Goal: Task Accomplishment & Management: Use online tool/utility

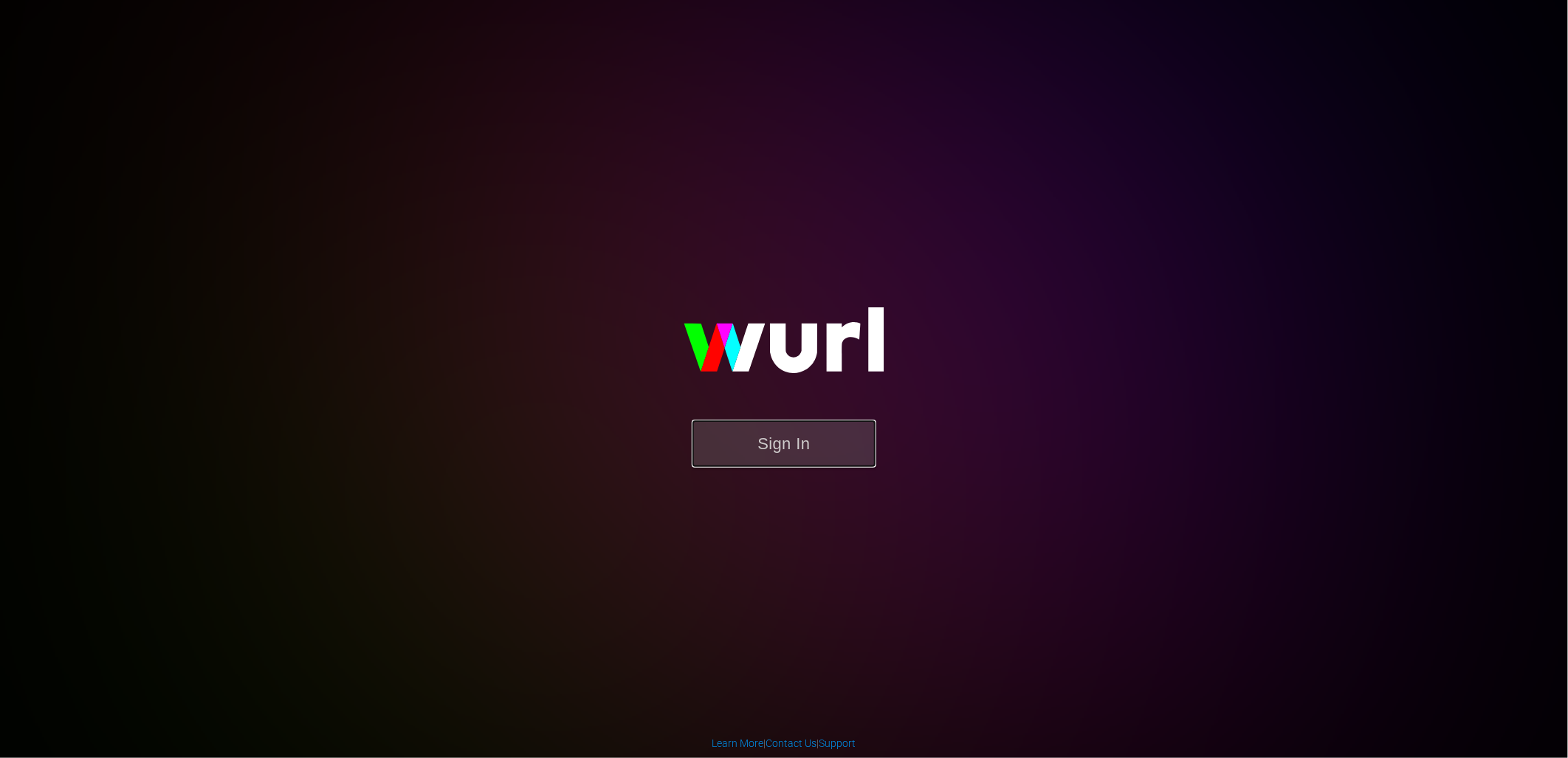
click at [853, 441] on button "Sign In" at bounding box center [784, 443] width 184 height 48
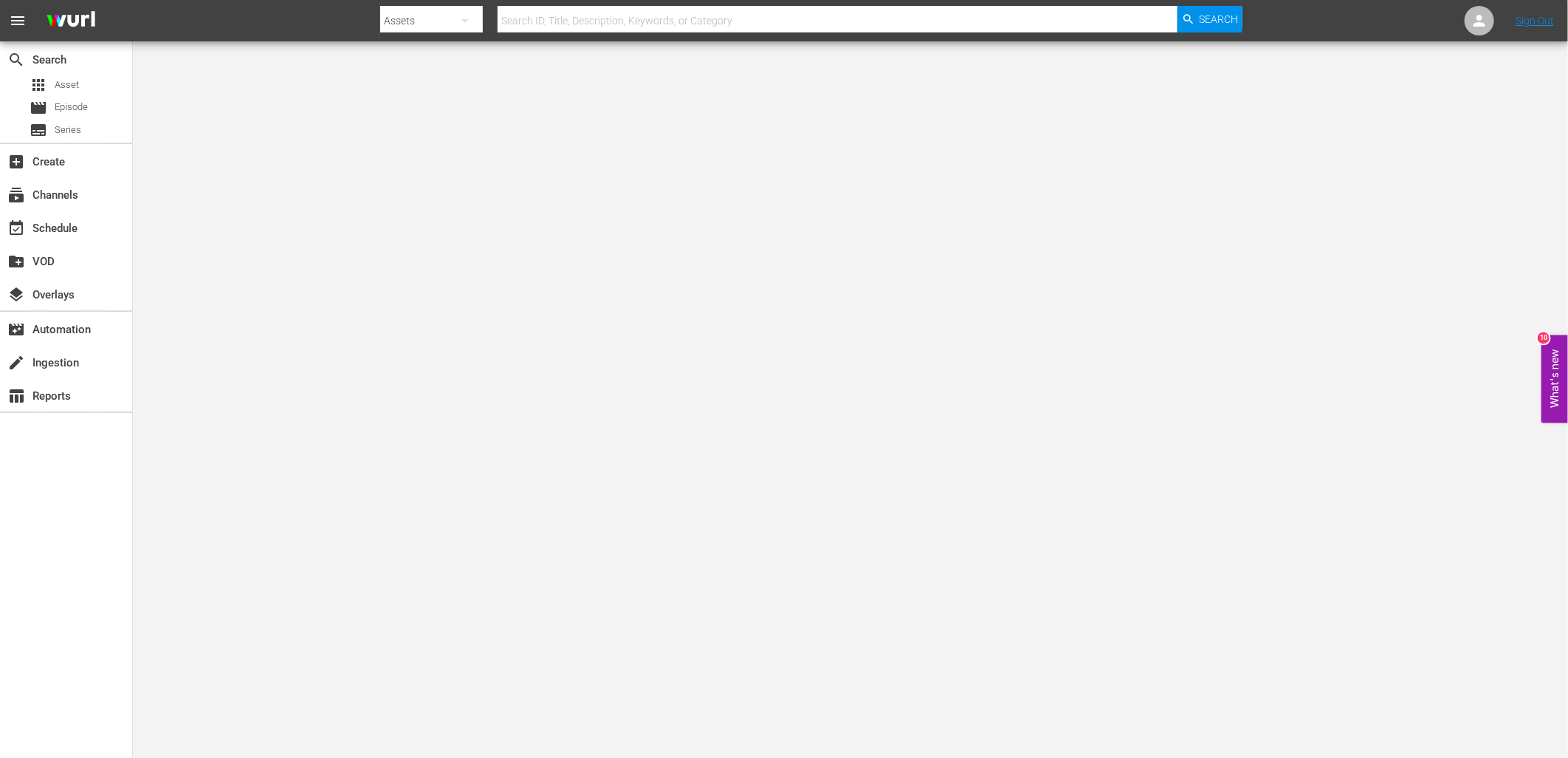
click at [1552, 364] on button "What's new 10" at bounding box center [1554, 380] width 26 height 88
click at [82, 220] on div "event_available Schedule" at bounding box center [66, 227] width 132 height 29
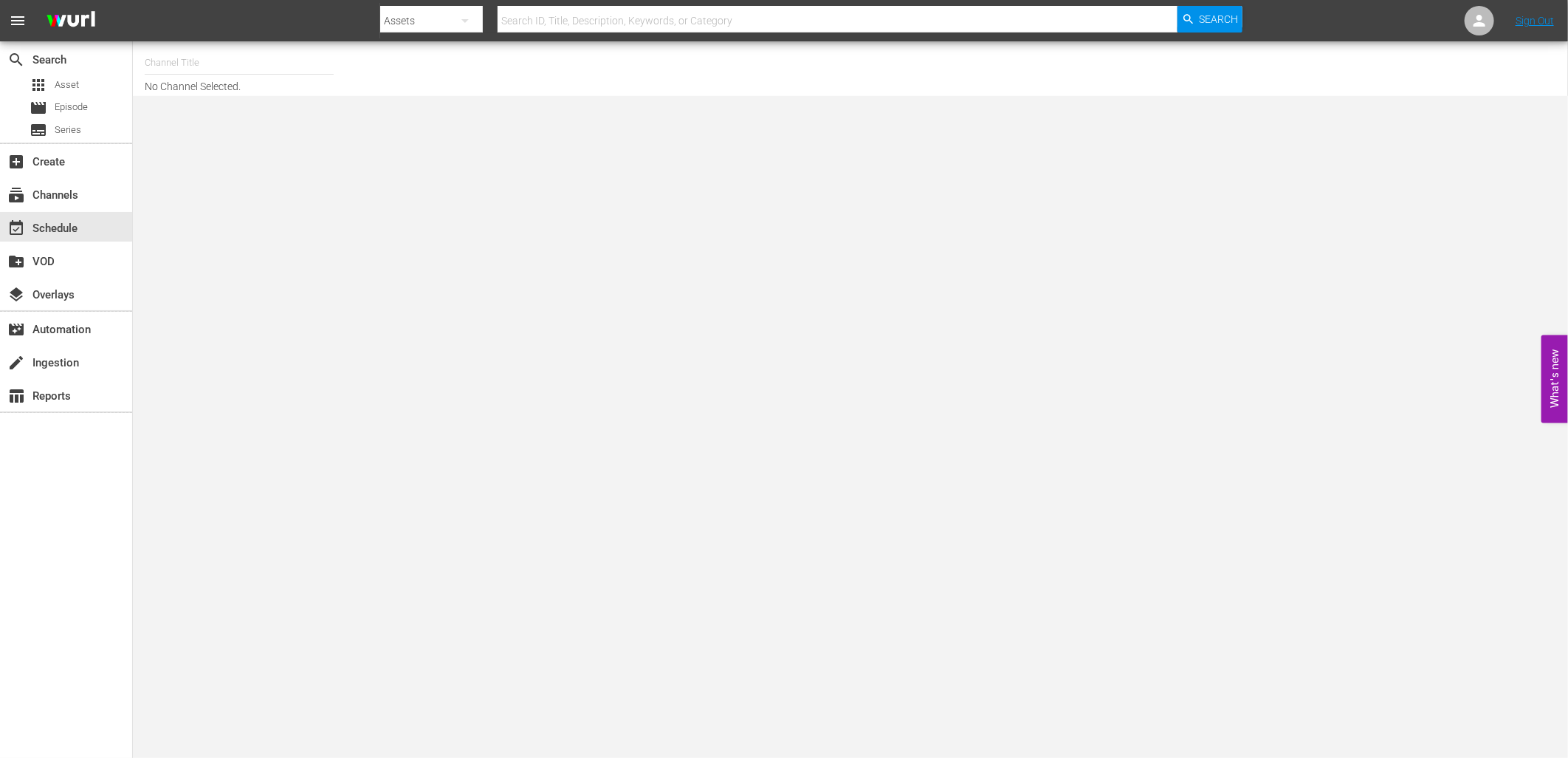
click at [204, 42] on div "Channel Title No Channel Selected." at bounding box center [850, 69] width 1435 height 55
click at [210, 60] on input "text" at bounding box center [238, 63] width 189 height 35
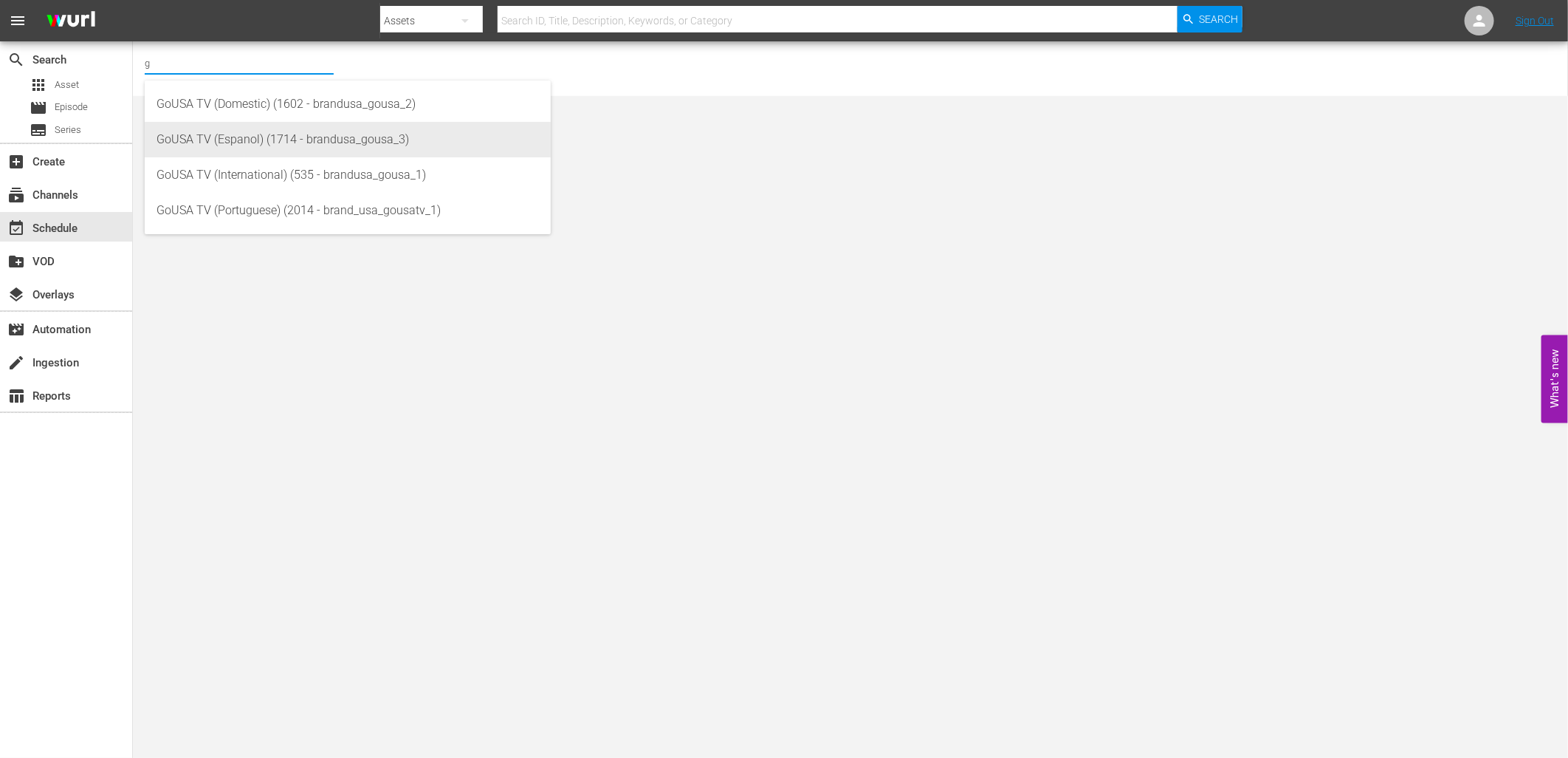
click at [356, 137] on div "GoUSA TV (Espanol) (1714 - brandusa_gousa_3)" at bounding box center [347, 139] width 383 height 35
type input "GoUSA TV (Espanol) (1714 - brandusa_gousa_3)"
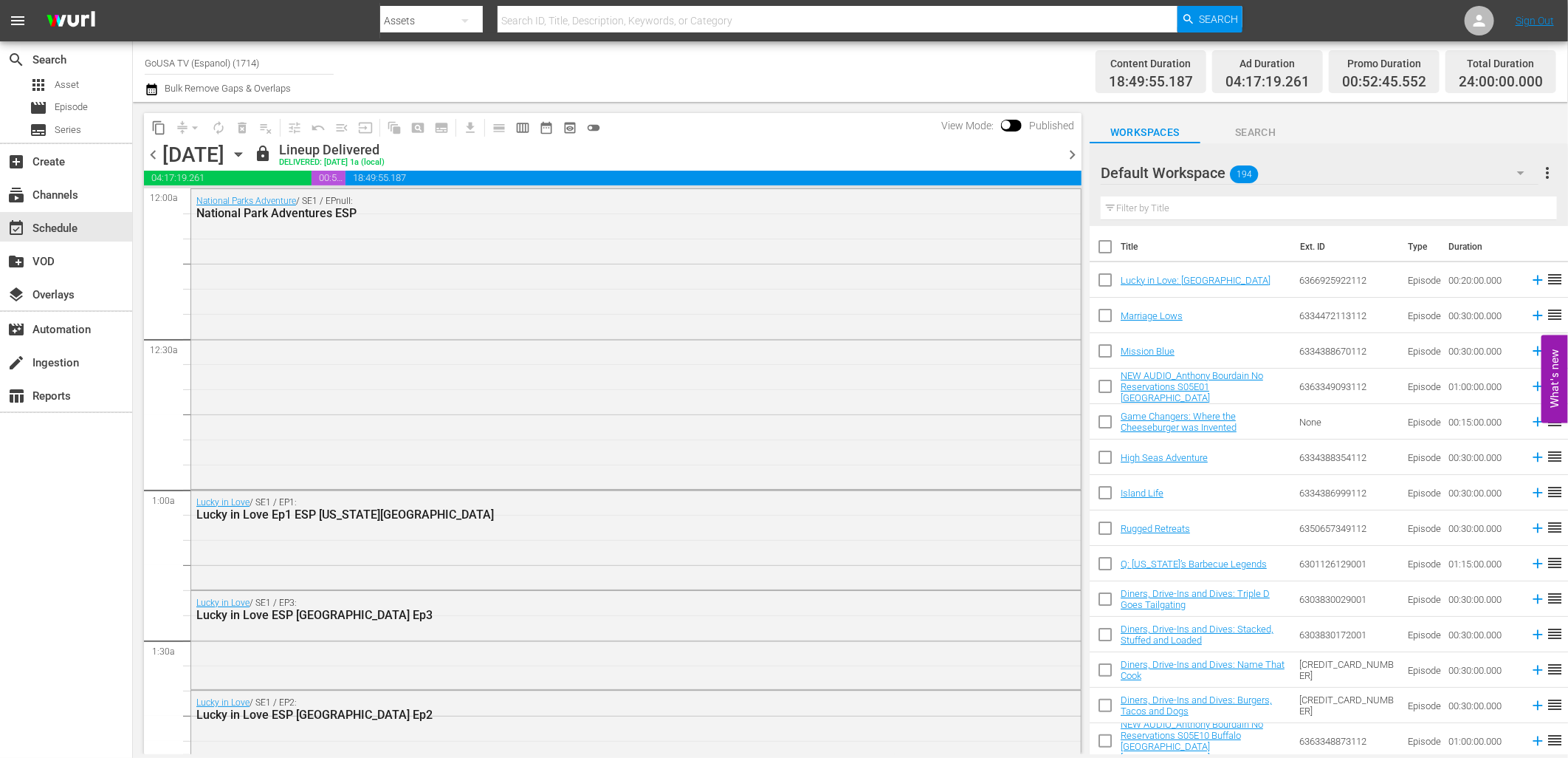
click at [246, 146] on icon "button" at bounding box center [238, 154] width 17 height 17
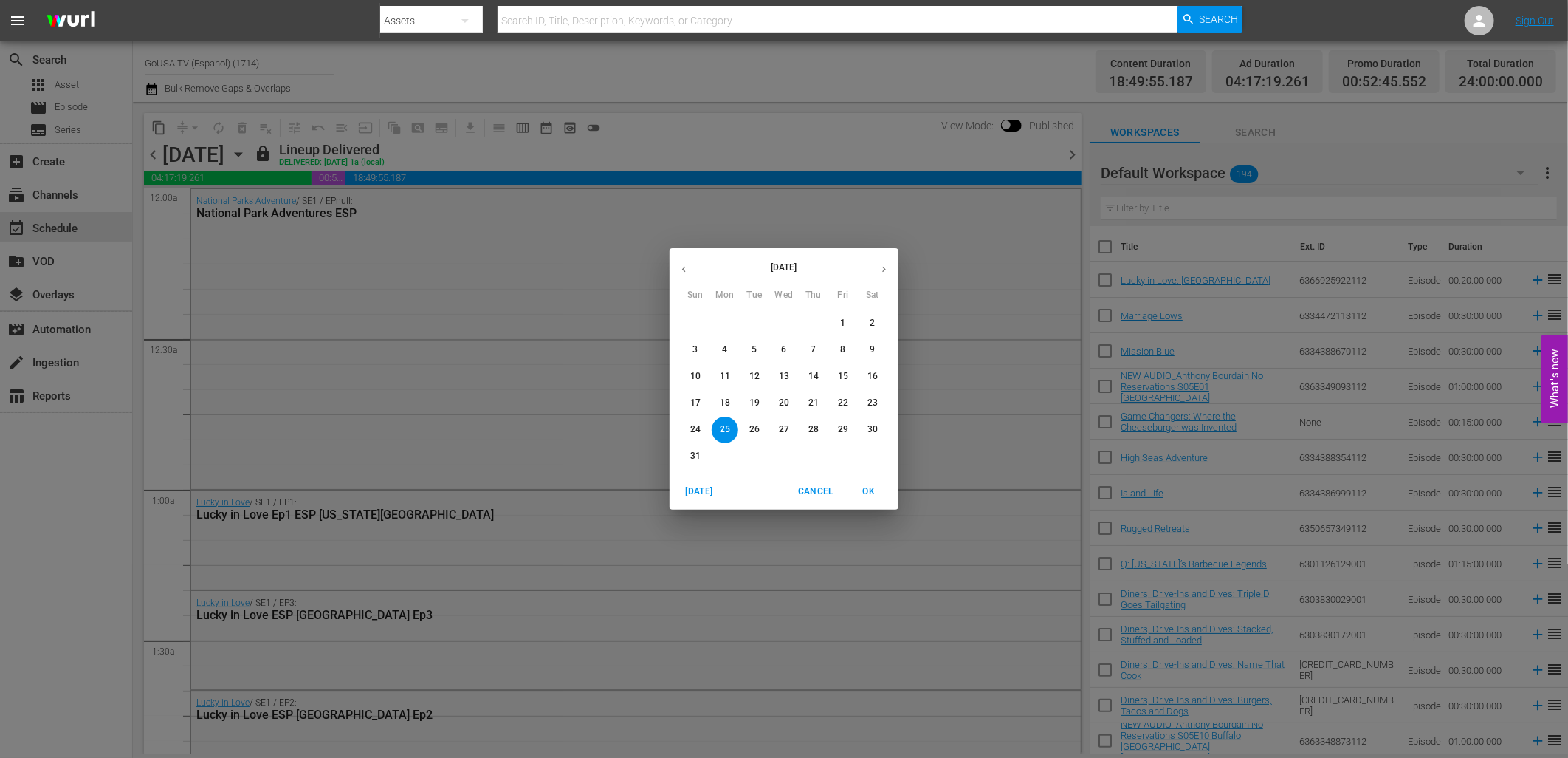
click at [884, 270] on icon "button" at bounding box center [883, 269] width 11 height 11
click at [754, 433] on p "30" at bounding box center [755, 429] width 11 height 13
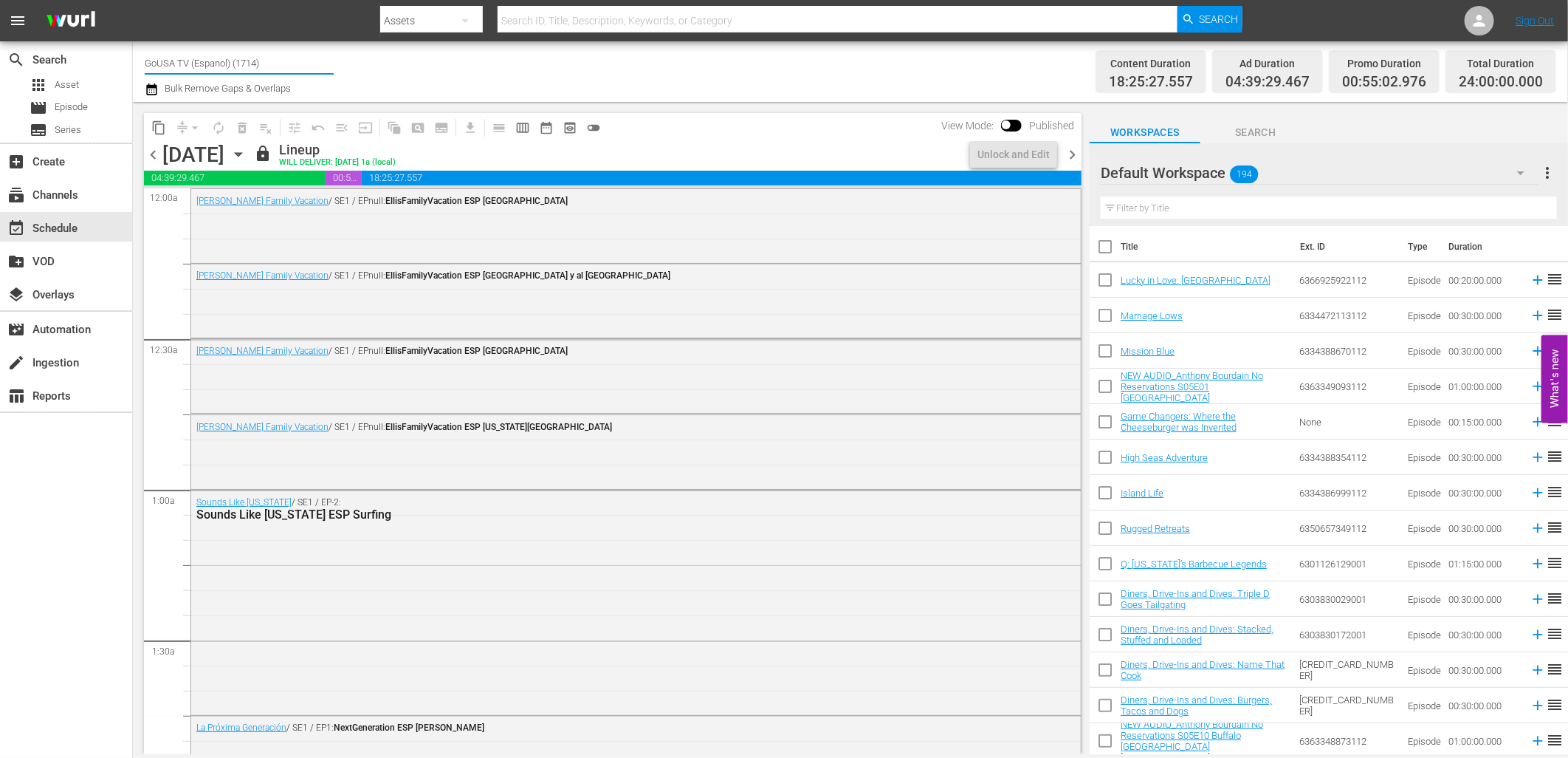
click at [275, 61] on input "GoUSA TV (Espanol) (1714)" at bounding box center [238, 63] width 189 height 35
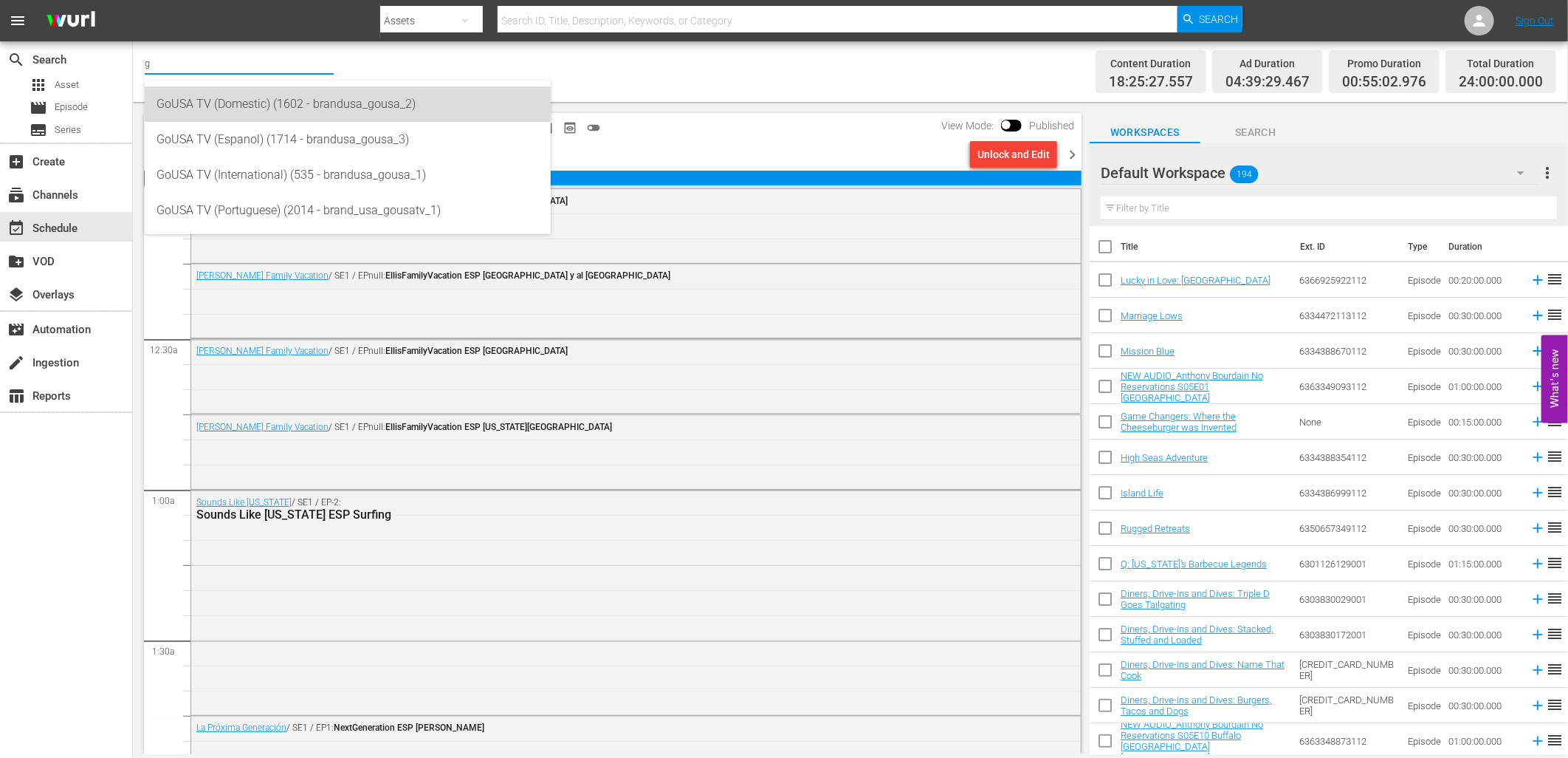
click at [282, 108] on div "GoUSA TV (Domestic) (1602 - brandusa_gousa_2)" at bounding box center [347, 104] width 383 height 35
type input "GoUSA TV (Domestic) (1602 - brandusa_gousa_2)"
